Goal: Task Accomplishment & Management: Manage account settings

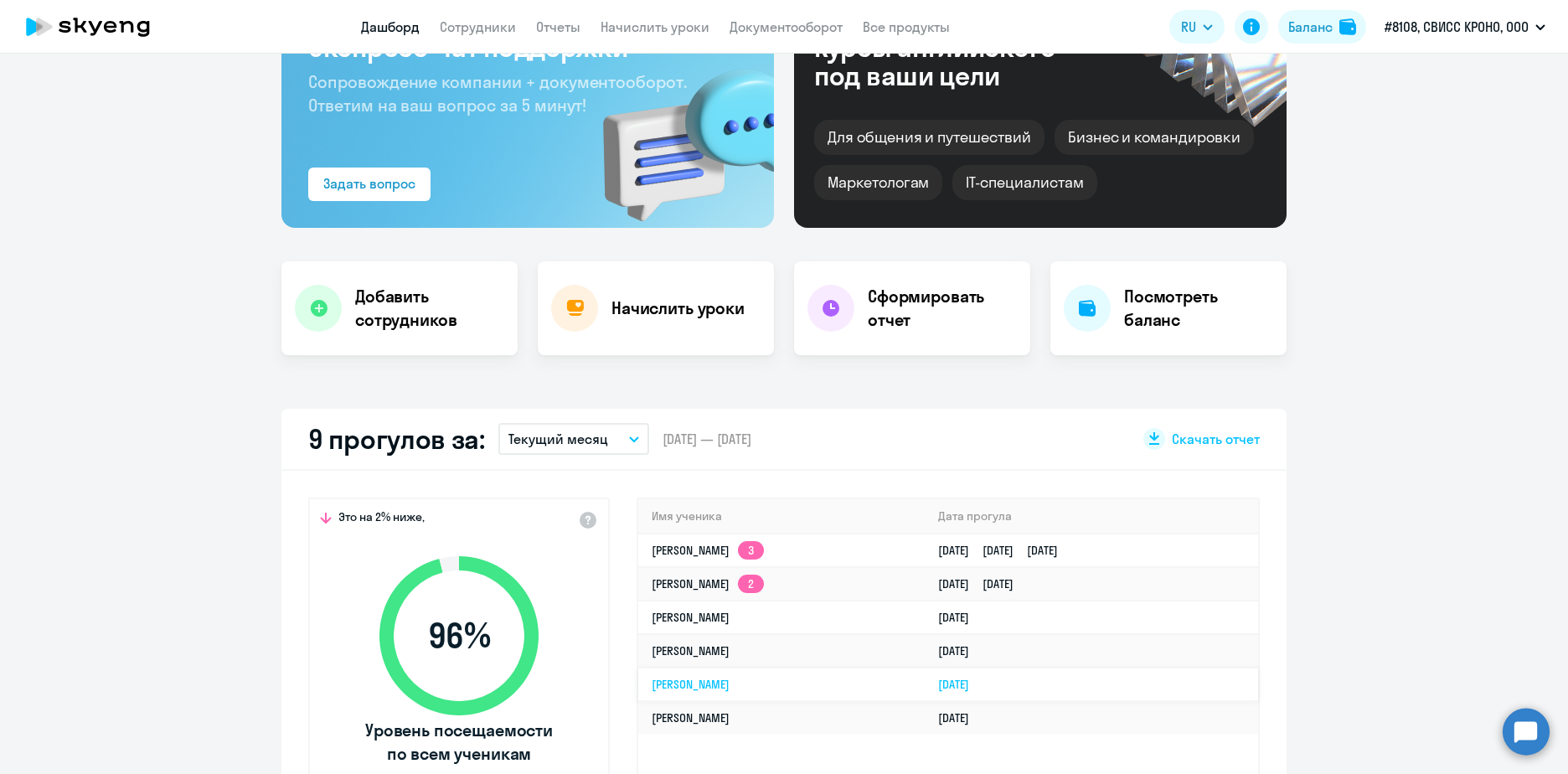
scroll to position [167, 0]
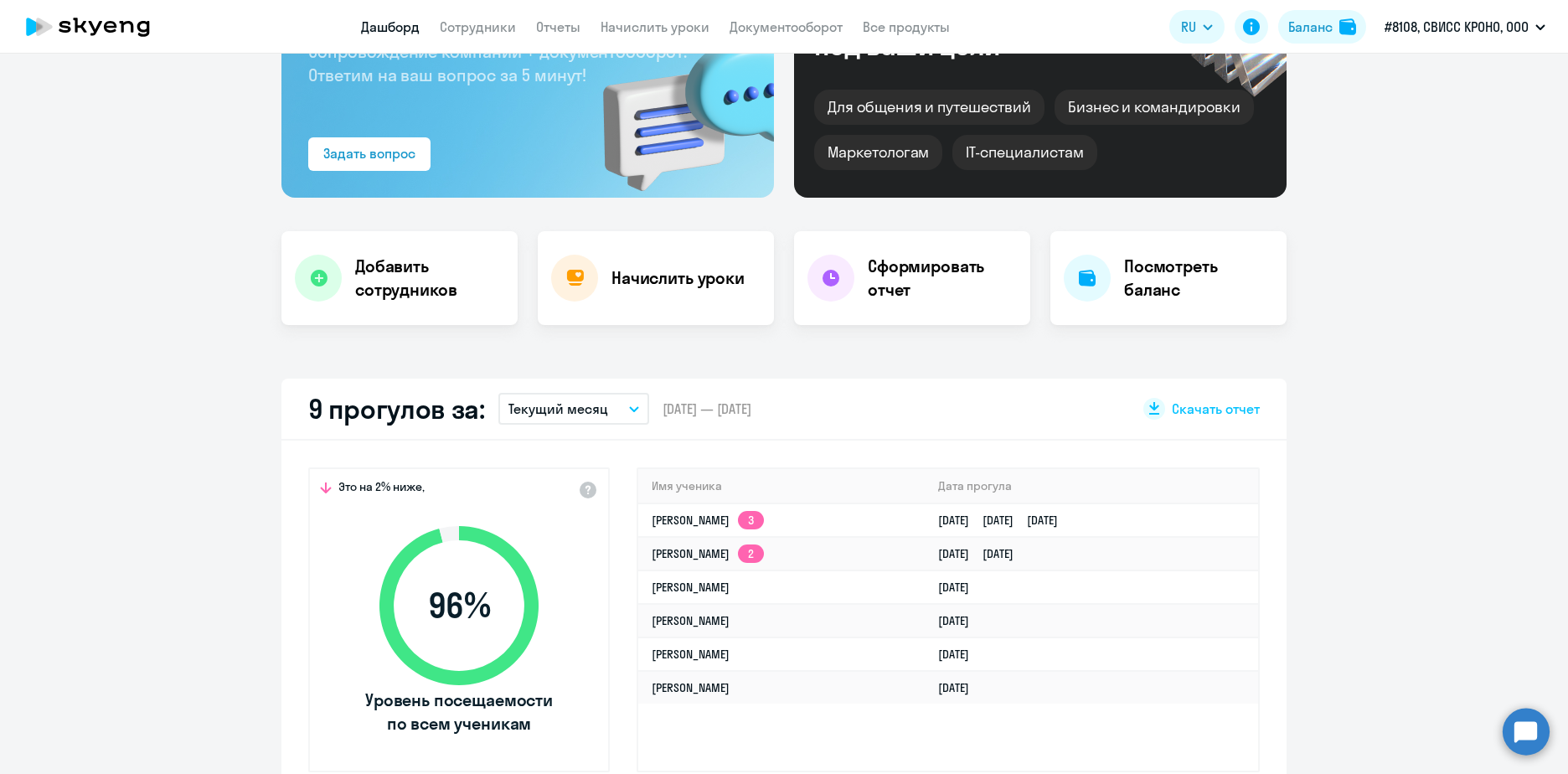
select select "30"
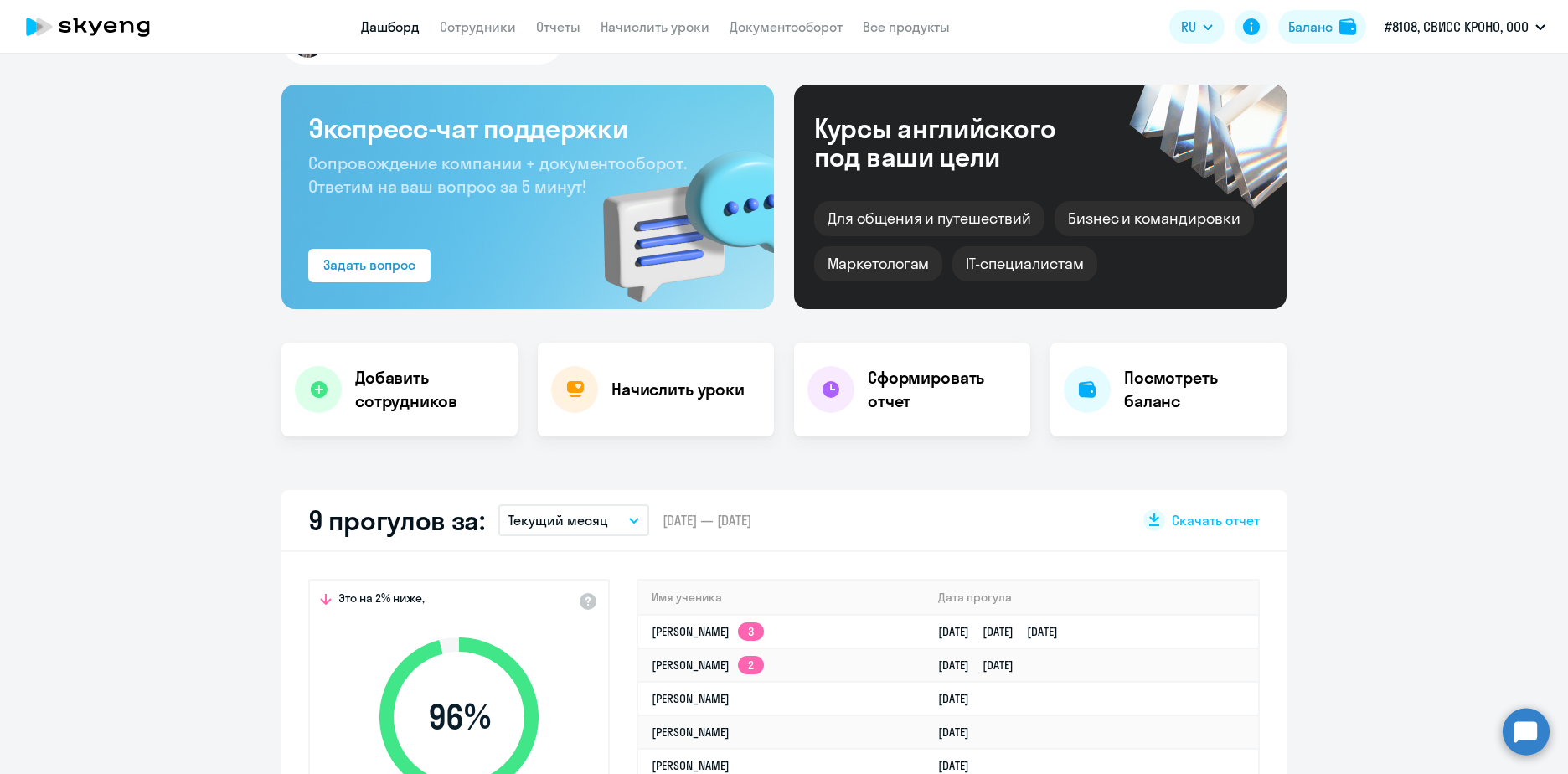
scroll to position [0, 0]
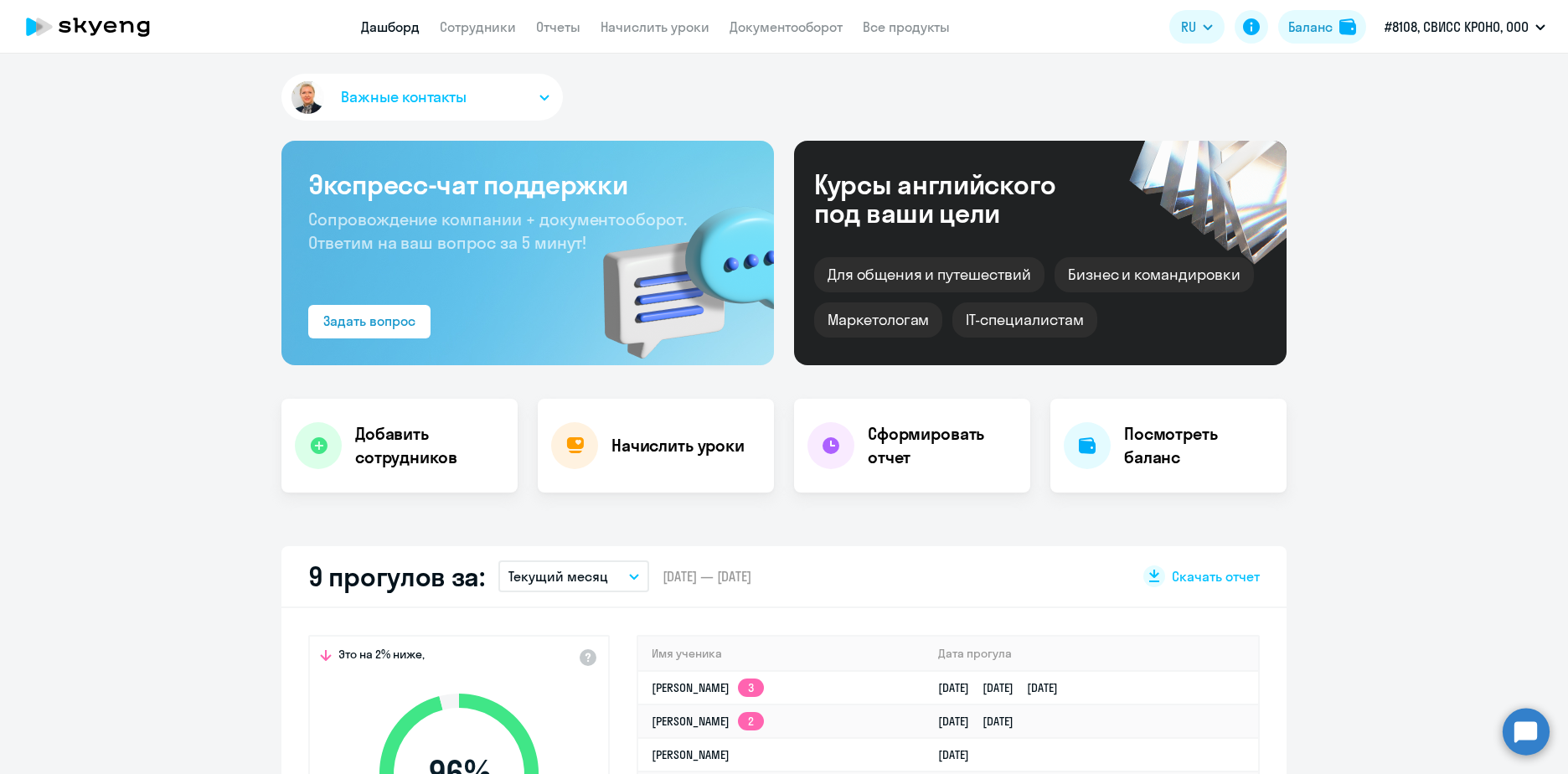
click at [463, 41] on app-header "Дашборд Сотрудники Отчеты Начислить уроки Документооборот Все продукты Дашборд …" at bounding box center [784, 27] width 1568 height 54
click at [463, 30] on link "Сотрудники" at bounding box center [478, 26] width 76 height 17
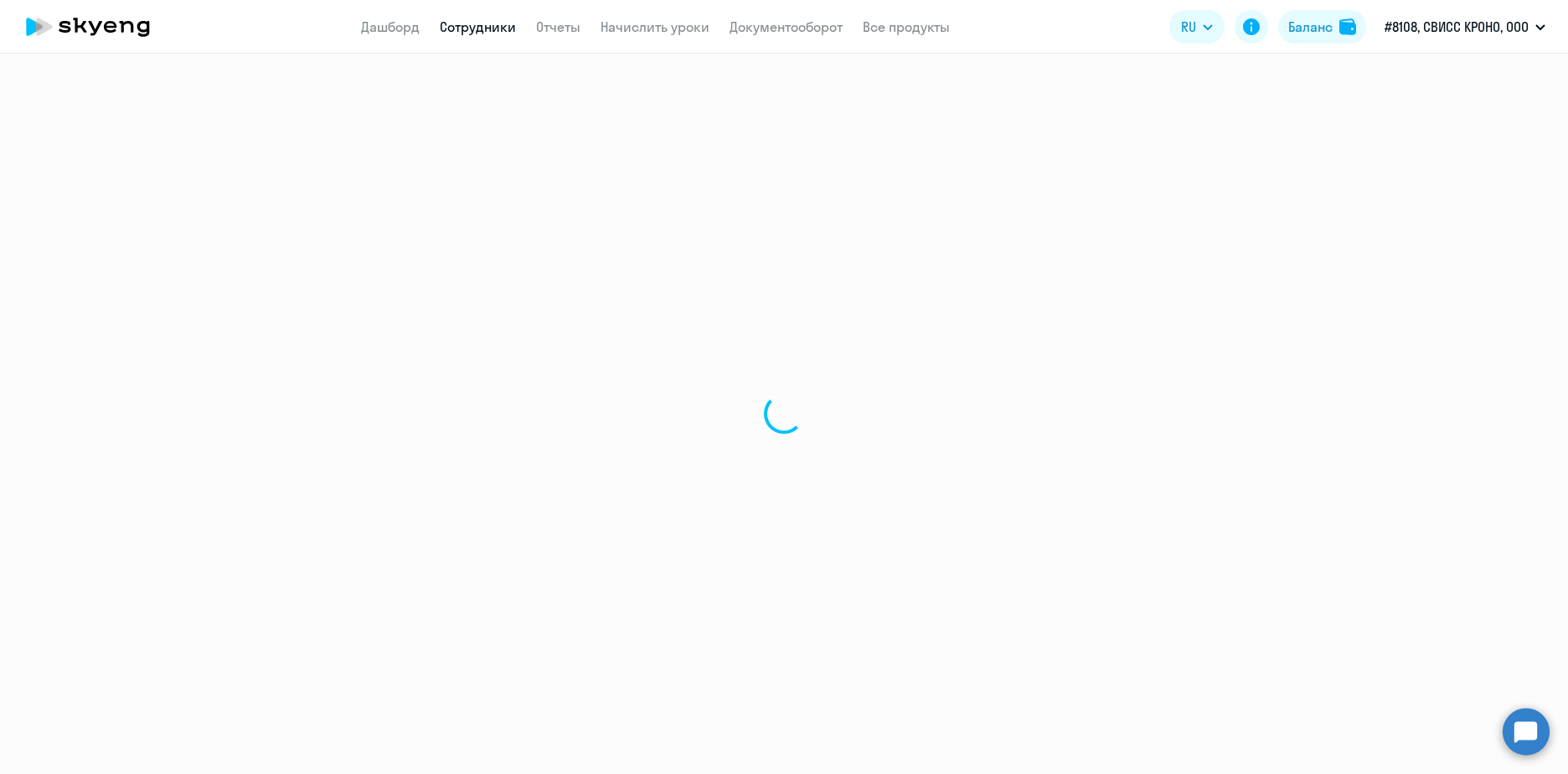
select select "30"
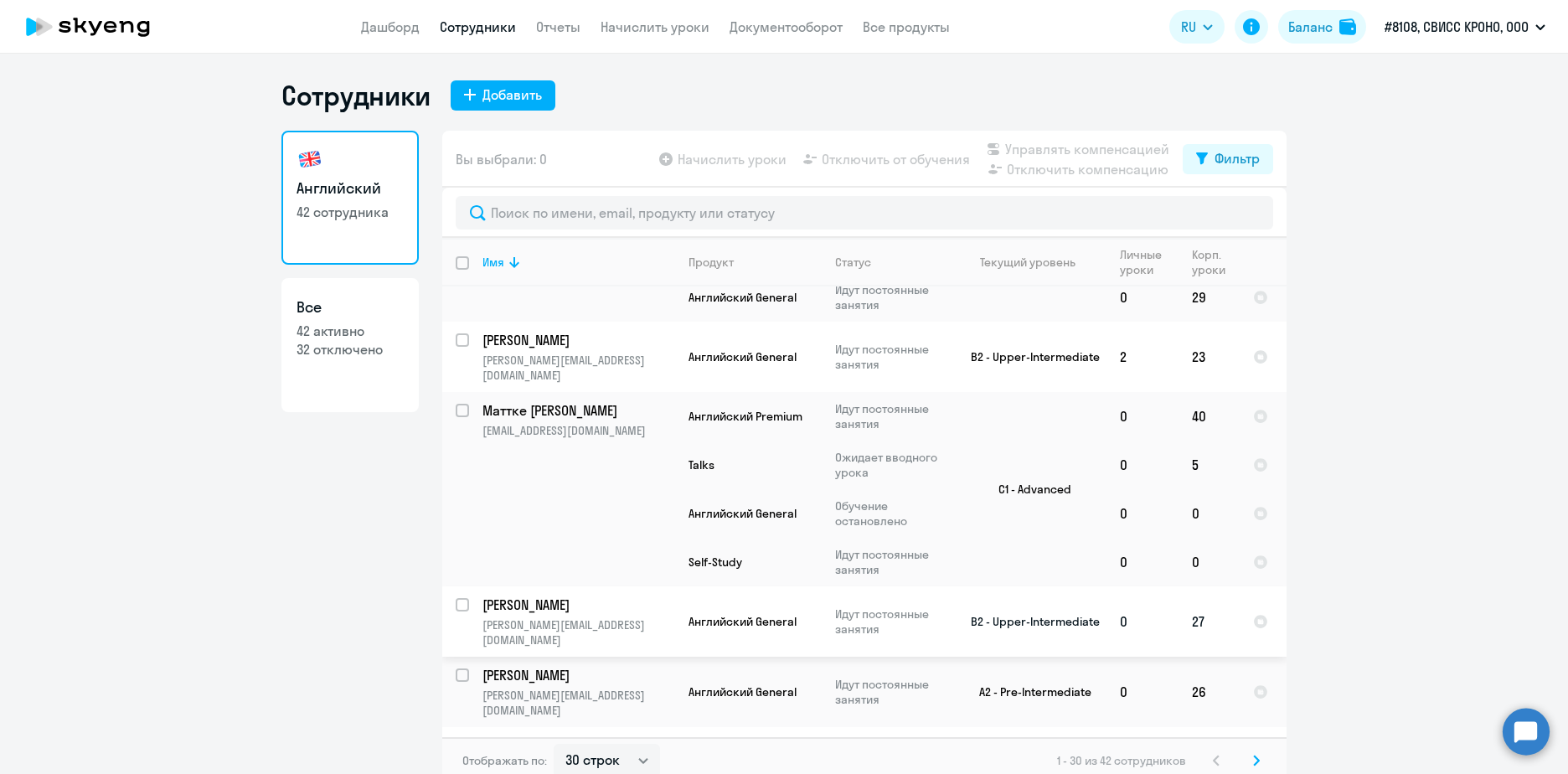
scroll to position [10, 0]
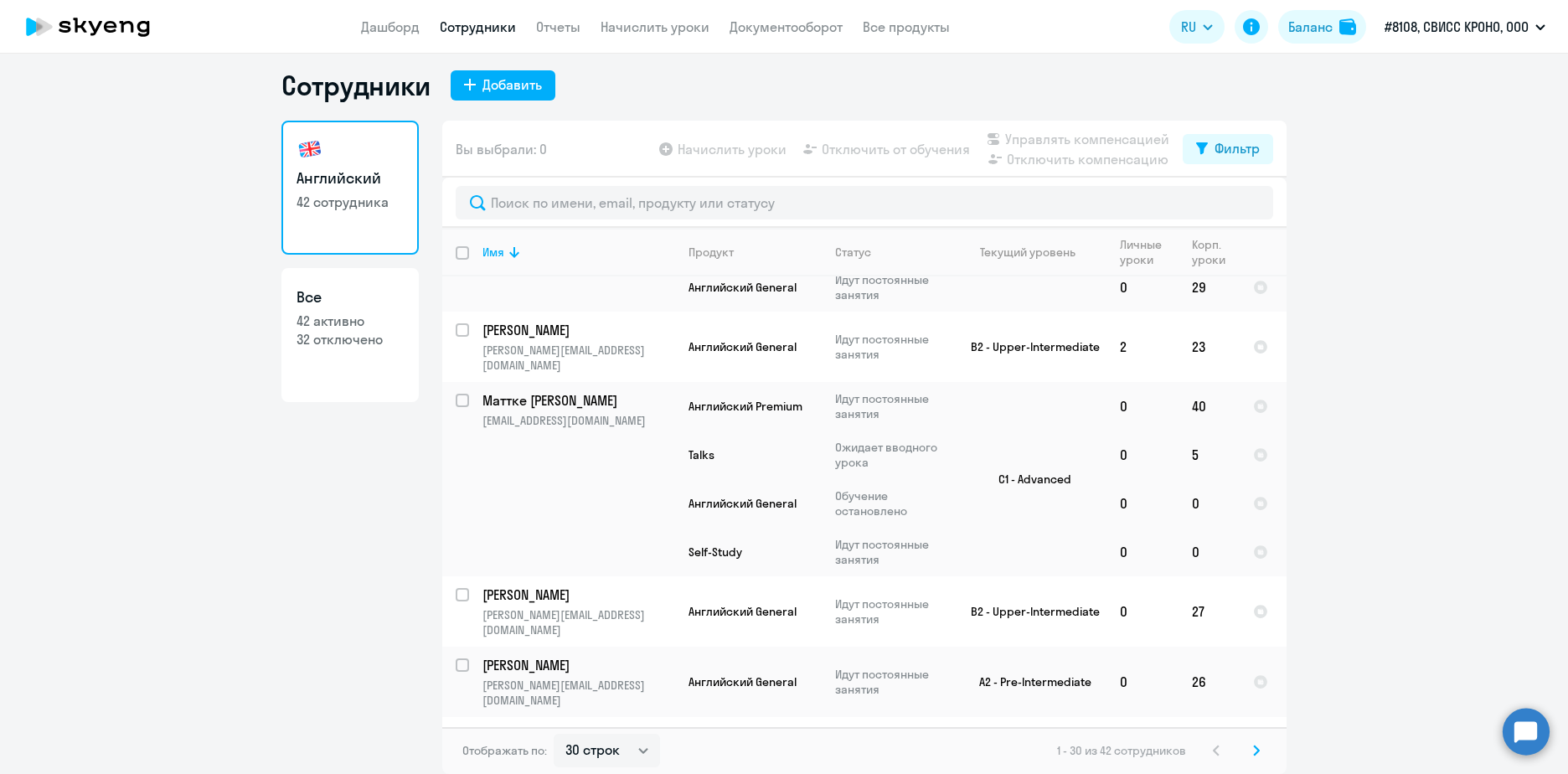
click at [1246, 750] on svg-icon at bounding box center [1256, 750] width 20 height 20
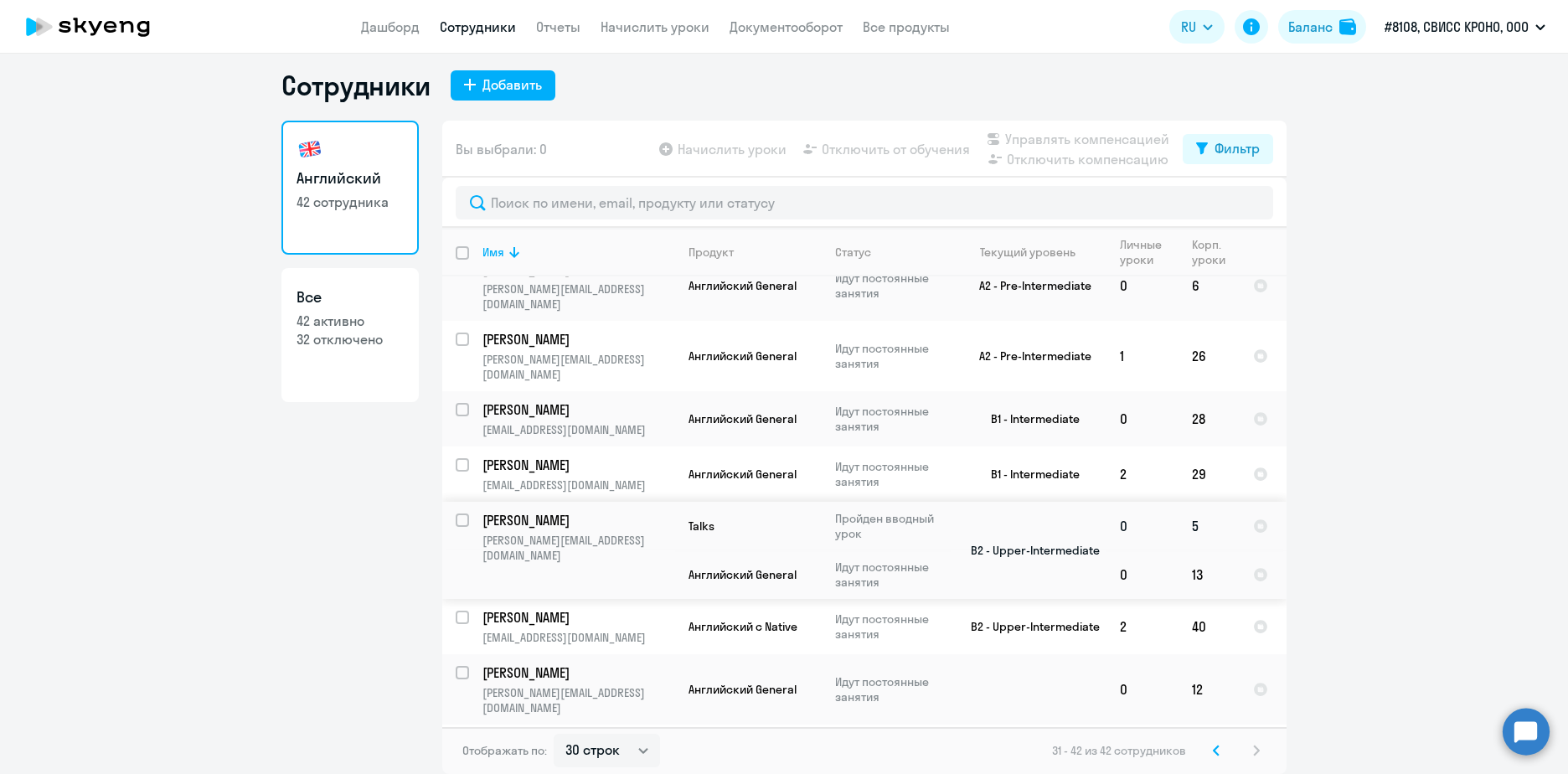
scroll to position [345, 0]
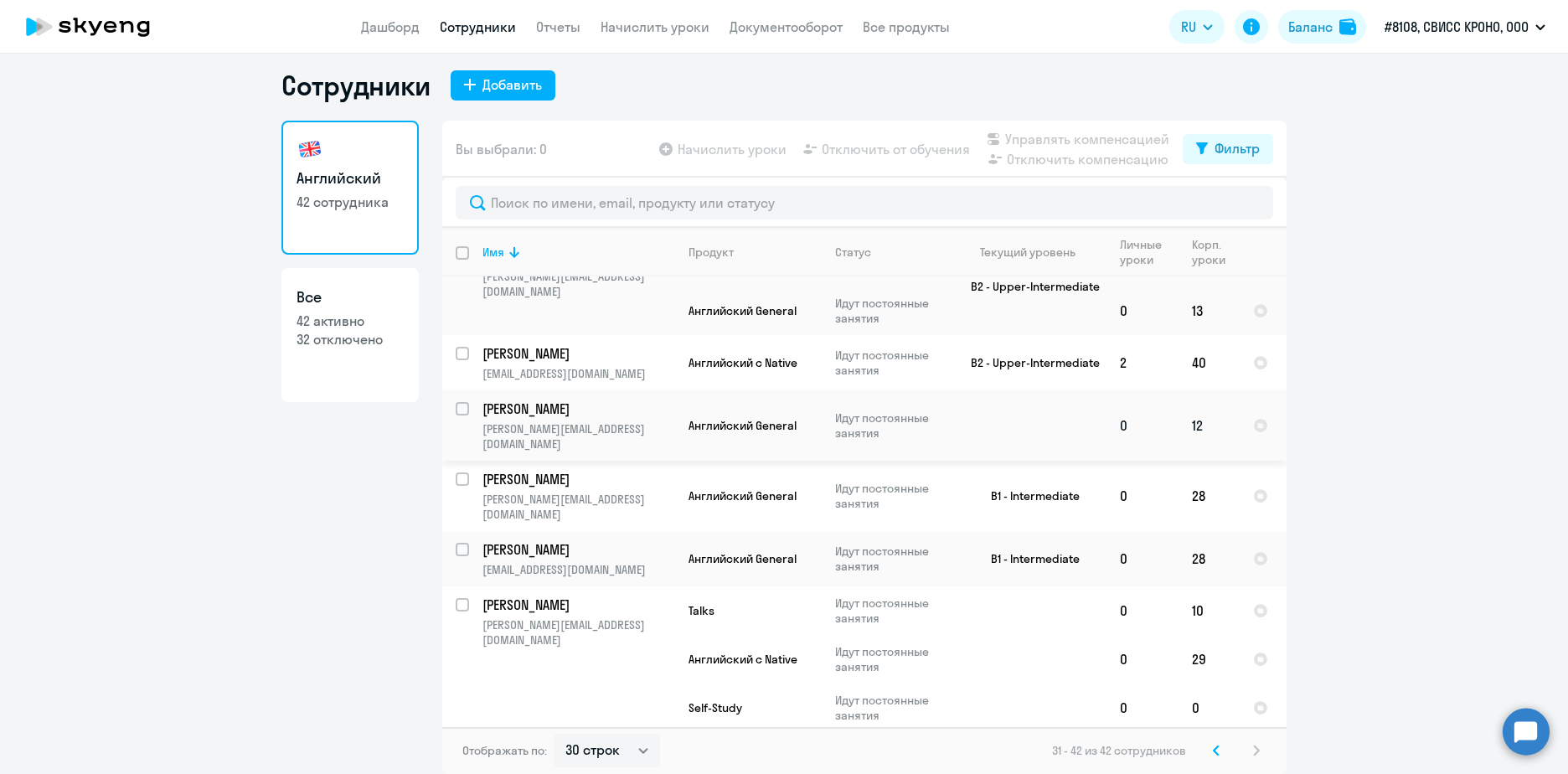
click at [458, 402] on input "select row 42398250" at bounding box center [472, 418] width 33 height 33
checkbox input "true"
click at [901, 150] on span "Отключить от обучения" at bounding box center [896, 149] width 148 height 20
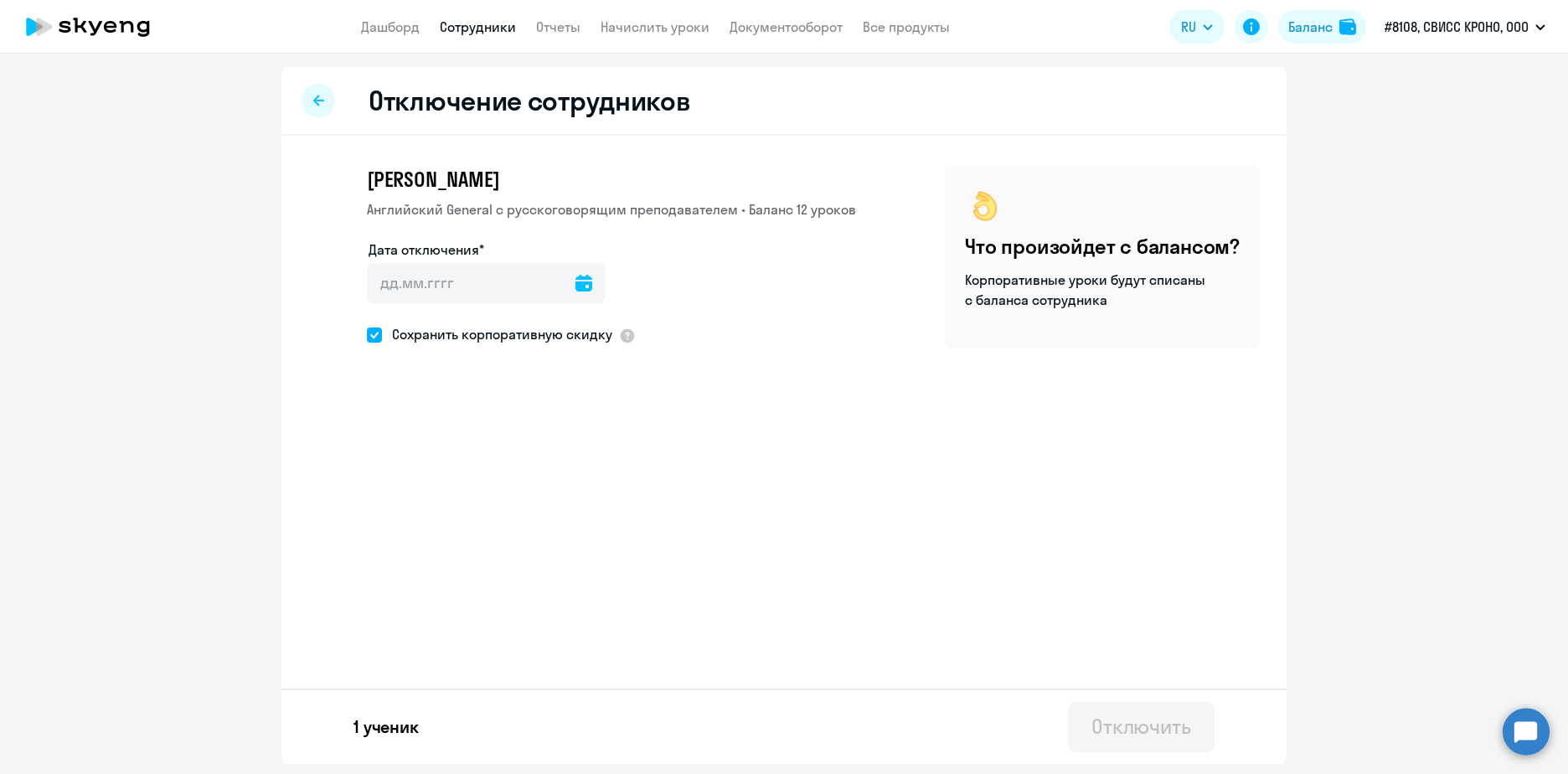
click at [579, 282] on icon at bounding box center [583, 282] width 17 height 17
click at [485, 539] on span "25" at bounding box center [491, 541] width 31 height 31
click at [525, 540] on span "26" at bounding box center [524, 541] width 31 height 31
type input "[DATE]"
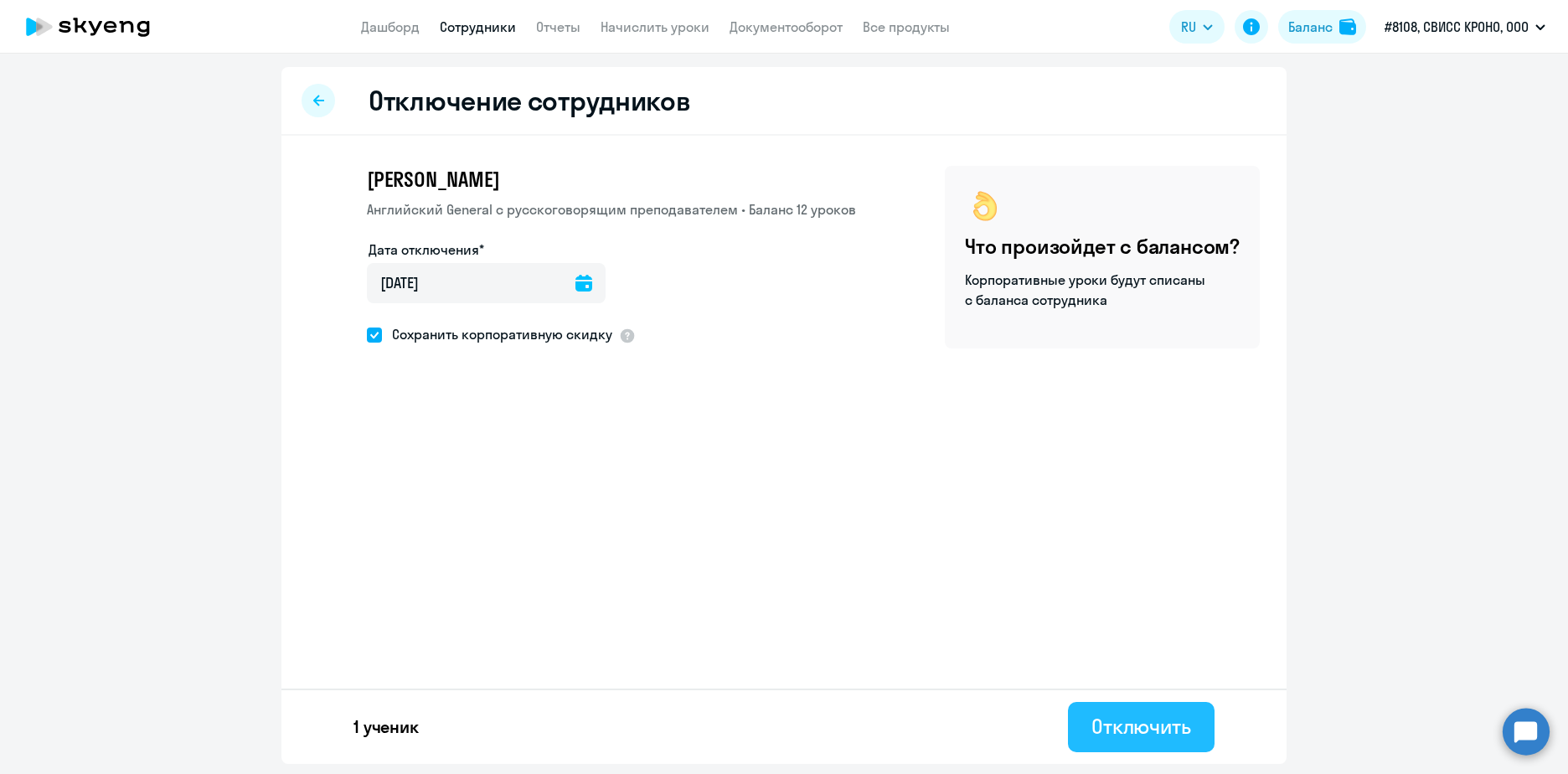
click at [1165, 723] on div "Отключить" at bounding box center [1141, 726] width 99 height 27
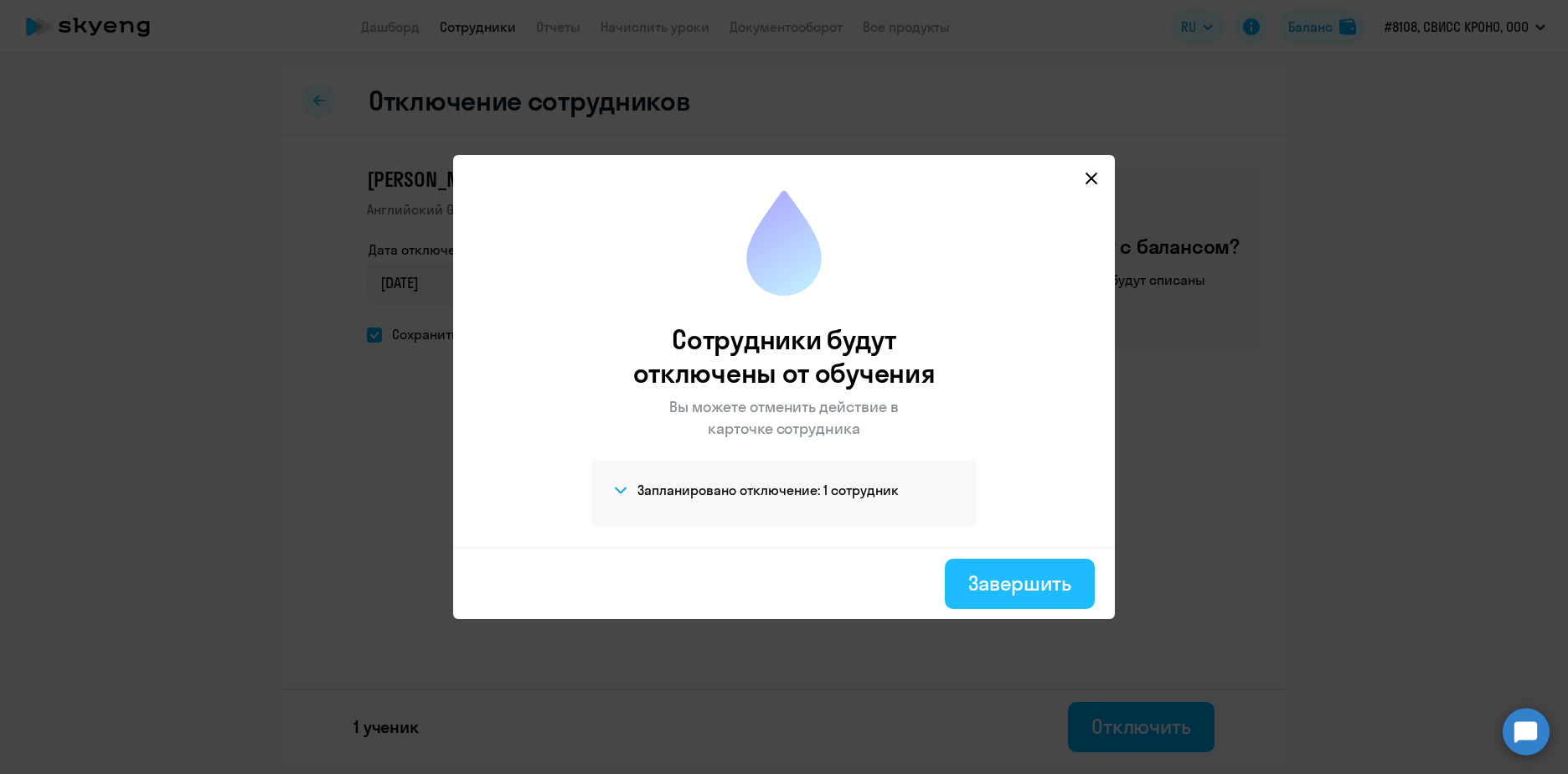
click at [1012, 580] on div "Завершить" at bounding box center [1020, 583] width 103 height 27
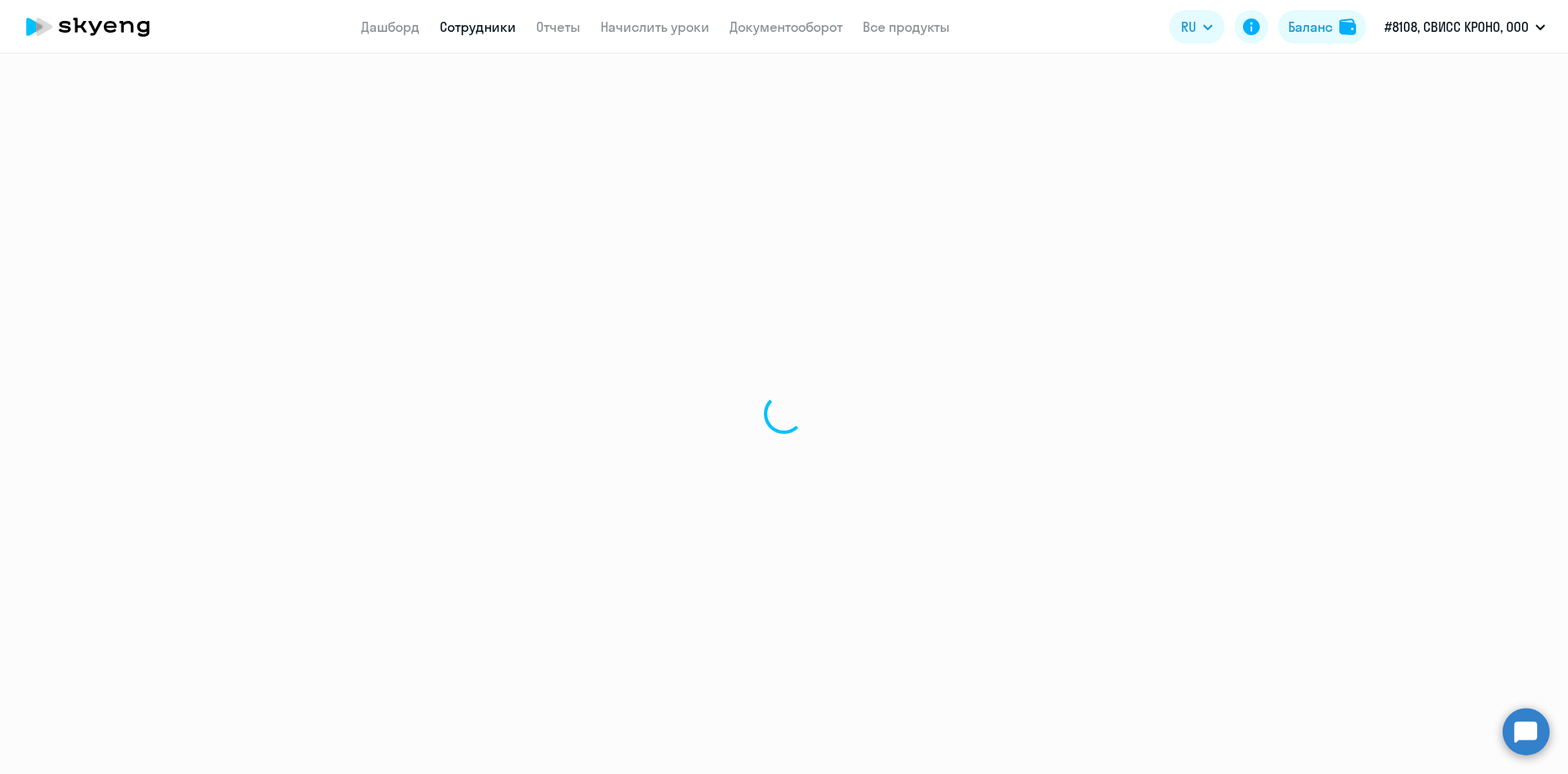
select select "30"
